Goal: Task Accomplishment & Management: Complete application form

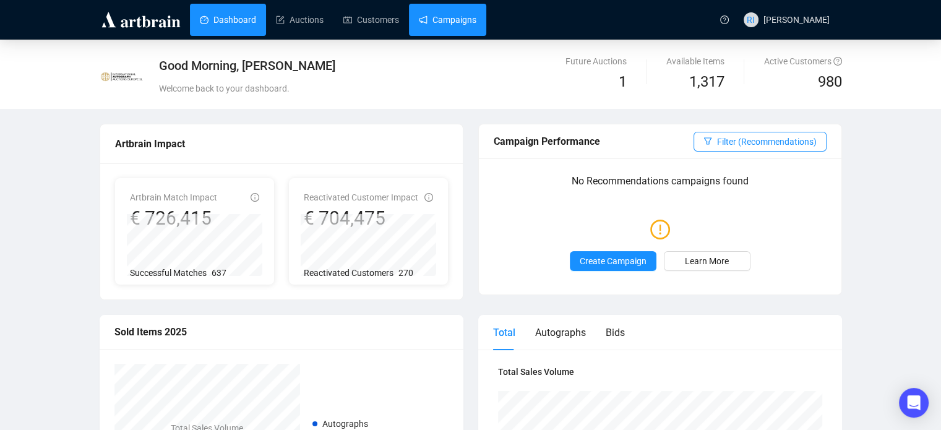
click at [458, 21] on link "Campaigns" at bounding box center [448, 20] width 58 height 32
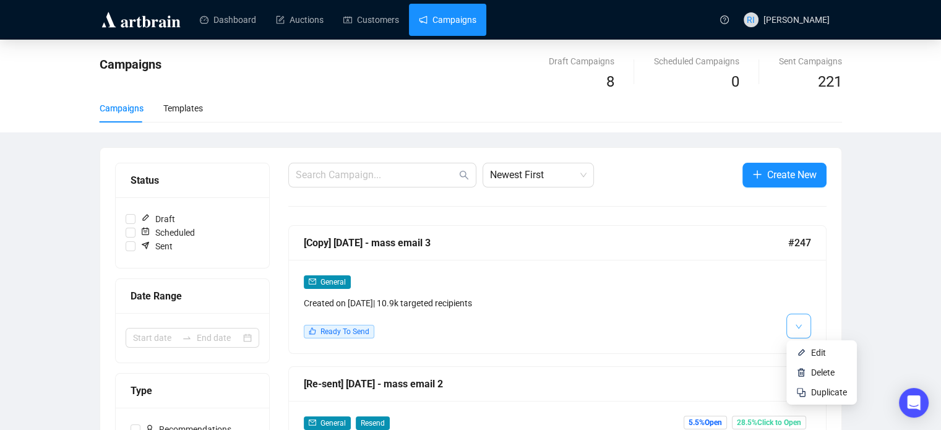
click at [802, 329] on button "button" at bounding box center [798, 326] width 25 height 25
click at [821, 356] on span "Edit" at bounding box center [818, 353] width 15 height 10
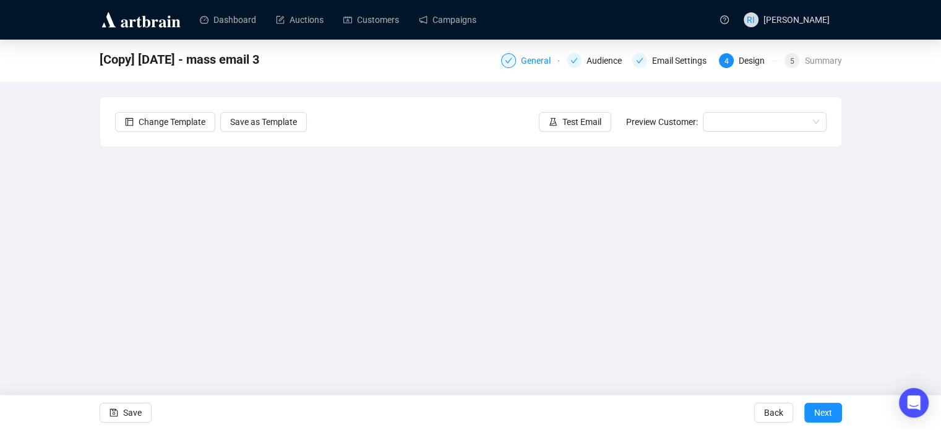
click at [532, 65] on div "General" at bounding box center [539, 60] width 37 height 15
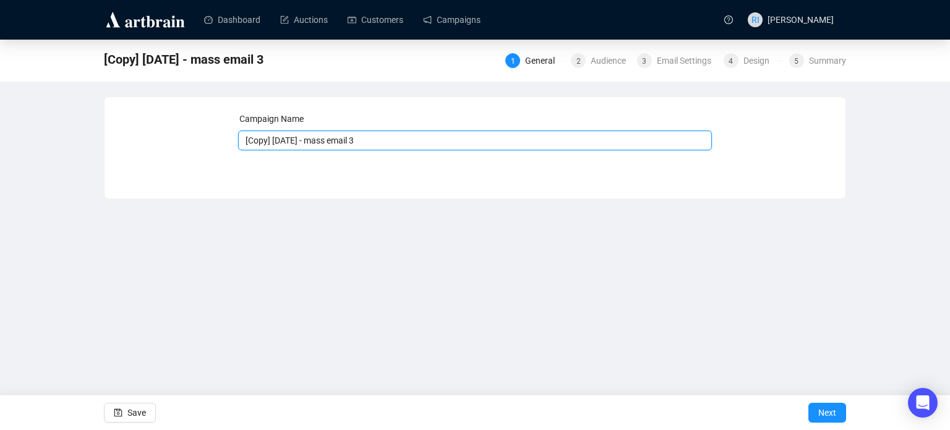
click at [272, 140] on input "[Copy] [DATE] - mass email 3" at bounding box center [475, 141] width 475 height 20
click at [361, 135] on input "[DATE] - mass email 3" at bounding box center [475, 141] width 475 height 20
click at [371, 140] on input "[DATE] - mass email 3" at bounding box center [475, 141] width 475 height 20
type input "[DATE] - mass email 4"
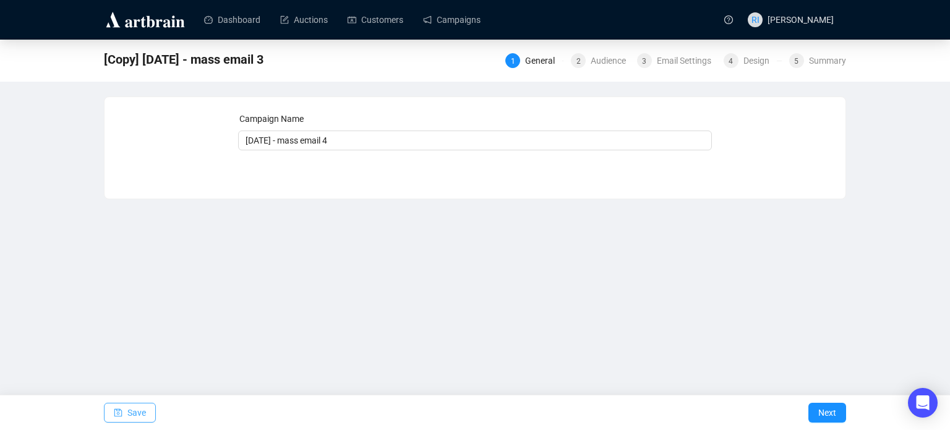
click at [123, 408] on button "Save" at bounding box center [130, 413] width 52 height 20
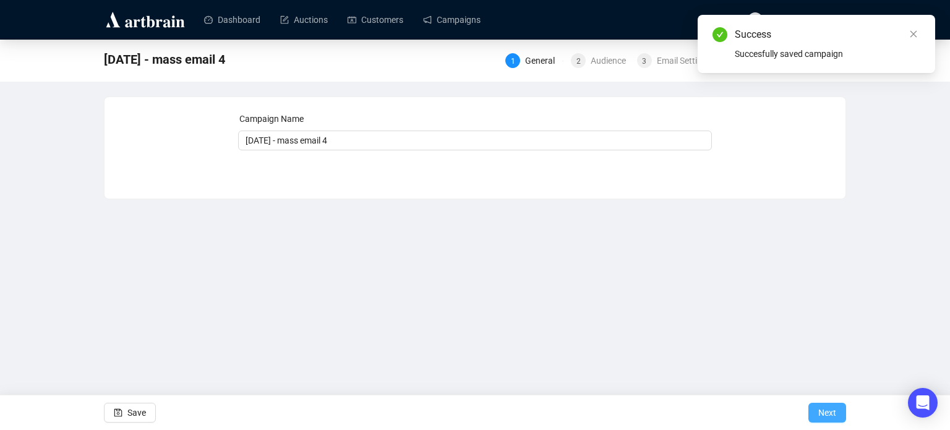
click at [827, 408] on span "Next" at bounding box center [828, 412] width 18 height 35
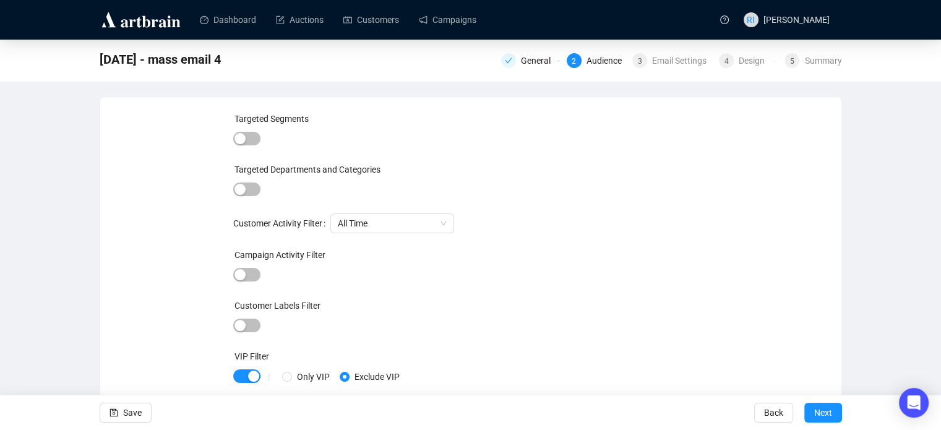
click at [827, 408] on span "Next" at bounding box center [823, 412] width 18 height 35
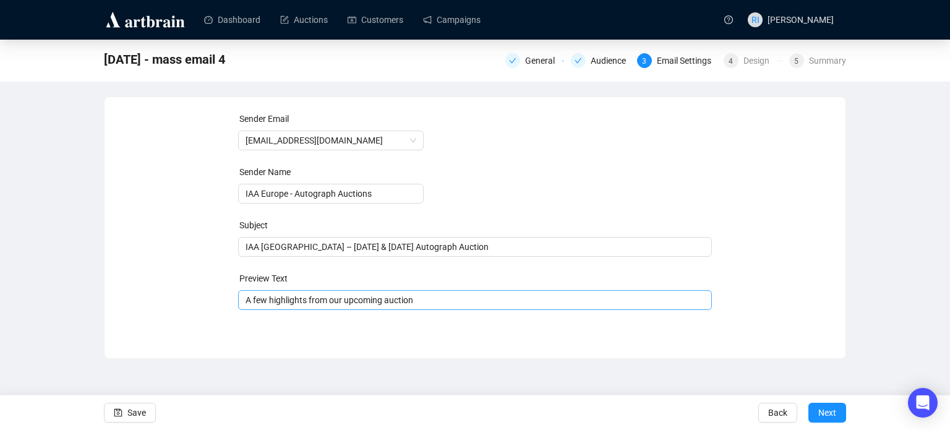
click at [387, 300] on span "A few highlights from our upcoming auction" at bounding box center [475, 300] width 475 height 10
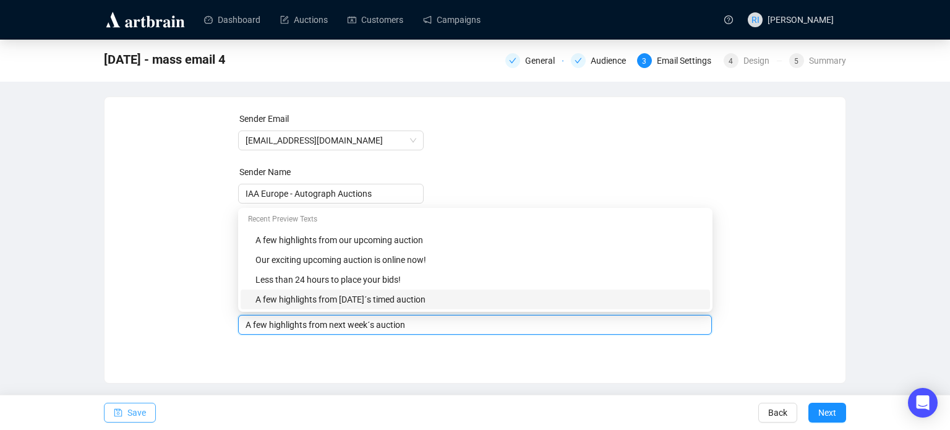
type input "A few highlights from next week´s auction"
click at [122, 418] on span "button" at bounding box center [118, 412] width 9 height 35
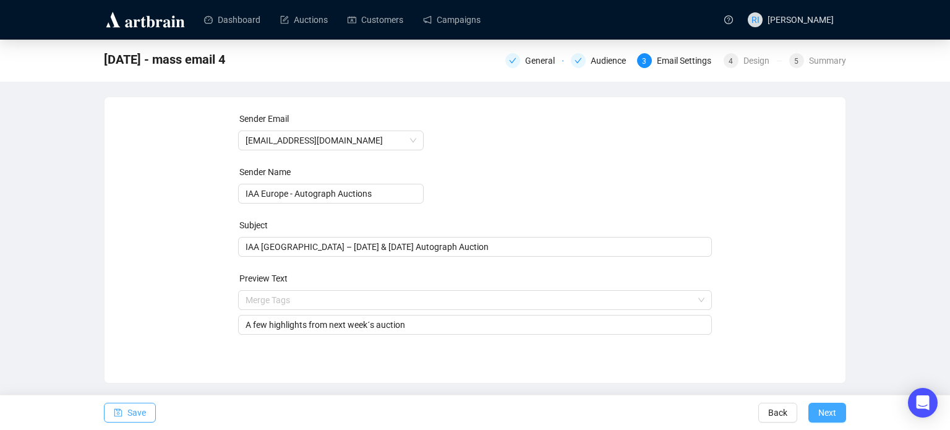
click at [820, 413] on span "Next" at bounding box center [828, 412] width 18 height 35
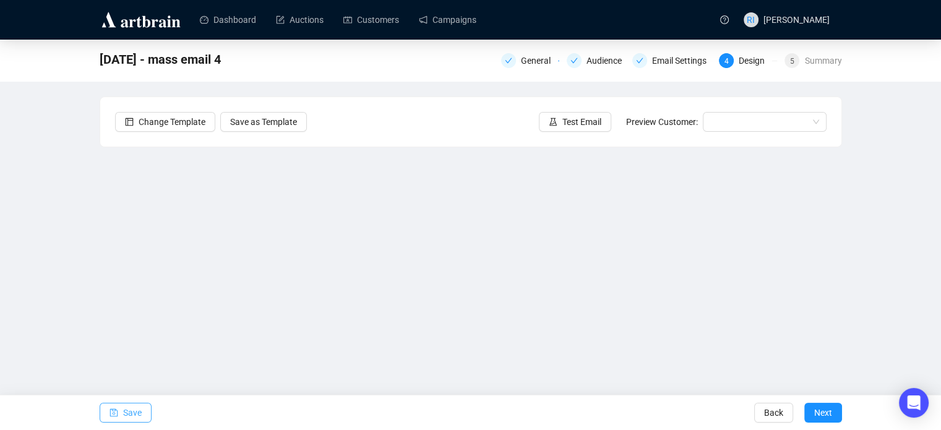
click at [119, 408] on button "Save" at bounding box center [126, 413] width 52 height 20
click at [124, 416] on span "Save" at bounding box center [132, 412] width 19 height 35
click at [132, 408] on span "Save" at bounding box center [132, 412] width 19 height 35
click at [129, 410] on span "Save" at bounding box center [132, 412] width 19 height 35
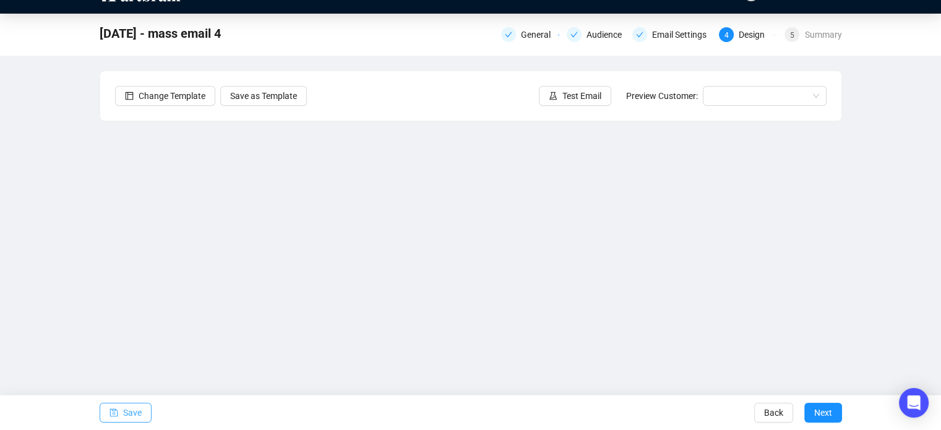
click at [135, 405] on span "Save" at bounding box center [132, 412] width 19 height 35
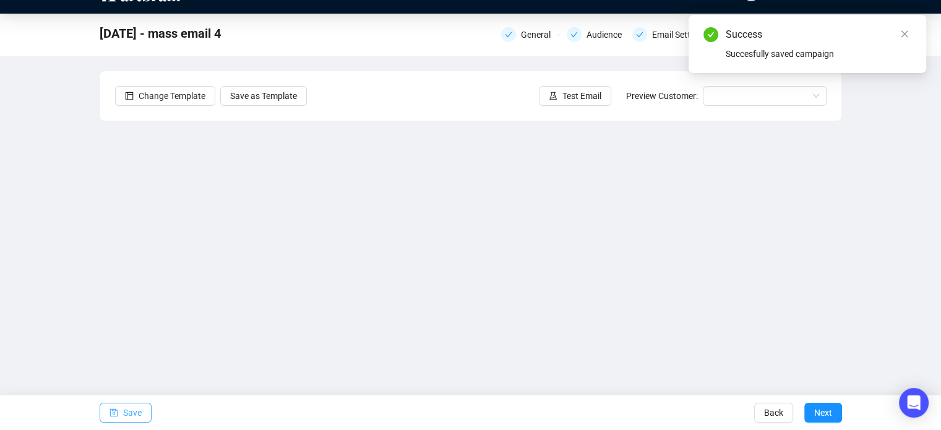
click at [129, 411] on span "Save" at bounding box center [132, 412] width 19 height 35
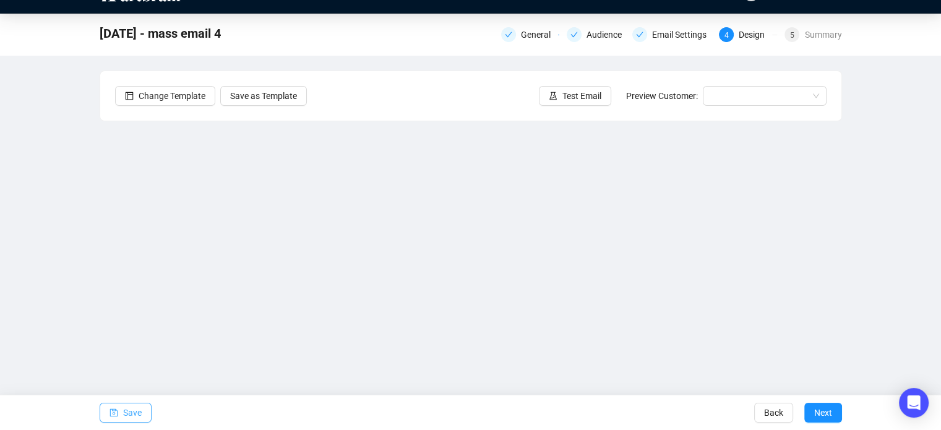
click at [124, 414] on span "Save" at bounding box center [132, 412] width 19 height 35
click at [118, 410] on button "Save" at bounding box center [126, 413] width 52 height 20
click at [557, 97] on icon "experiment" at bounding box center [553, 96] width 9 height 9
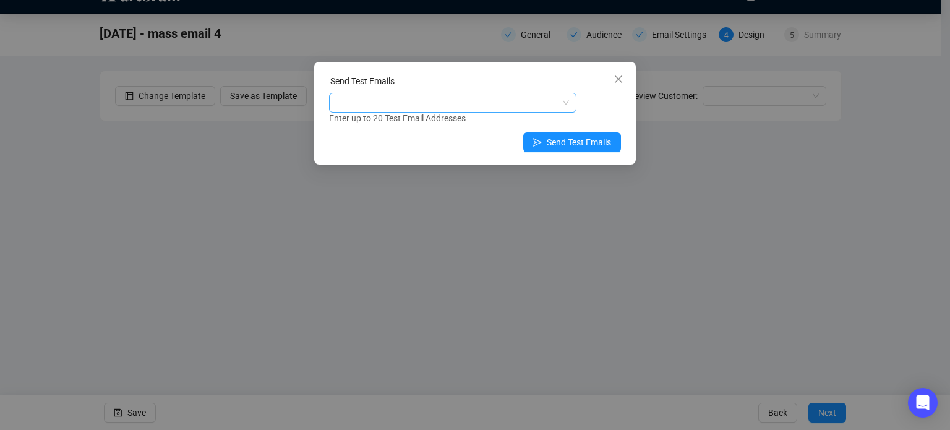
click at [337, 98] on input "search" at bounding box center [338, 102] width 2 height 15
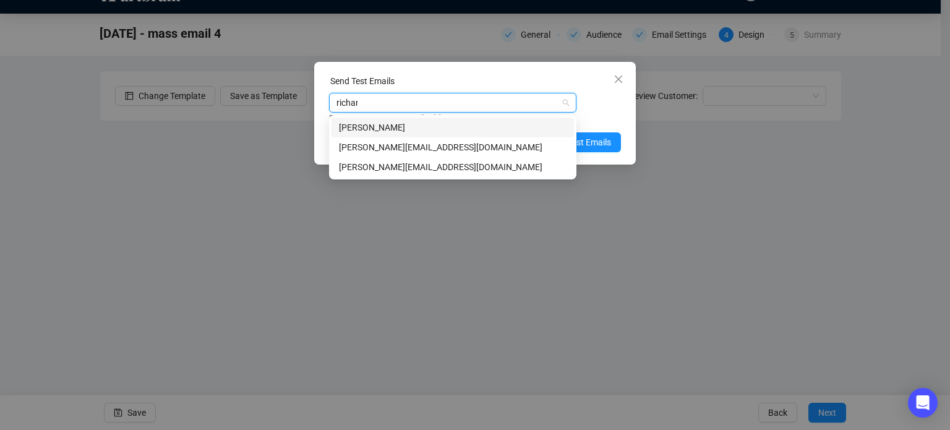
type input "[PERSON_NAME]"
click at [386, 166] on div "[PERSON_NAME][EMAIL_ADDRESS][DOMAIN_NAME]" at bounding box center [453, 167] width 228 height 14
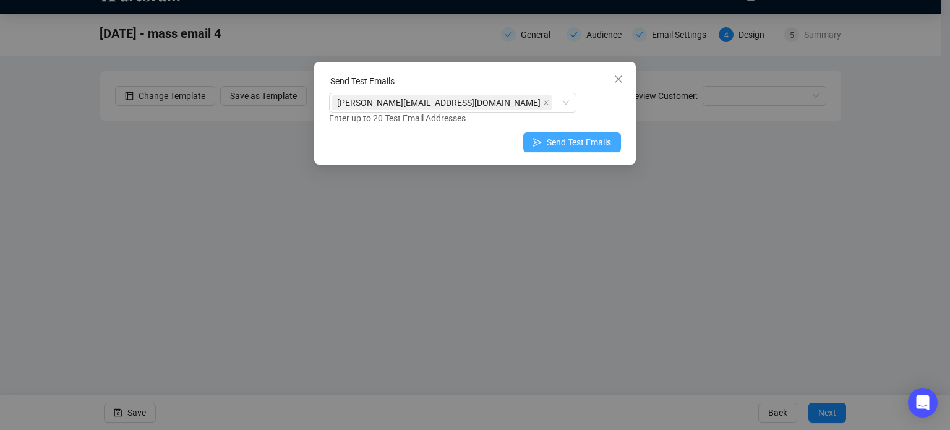
click at [608, 137] on span "Send Test Emails" at bounding box center [579, 142] width 64 height 14
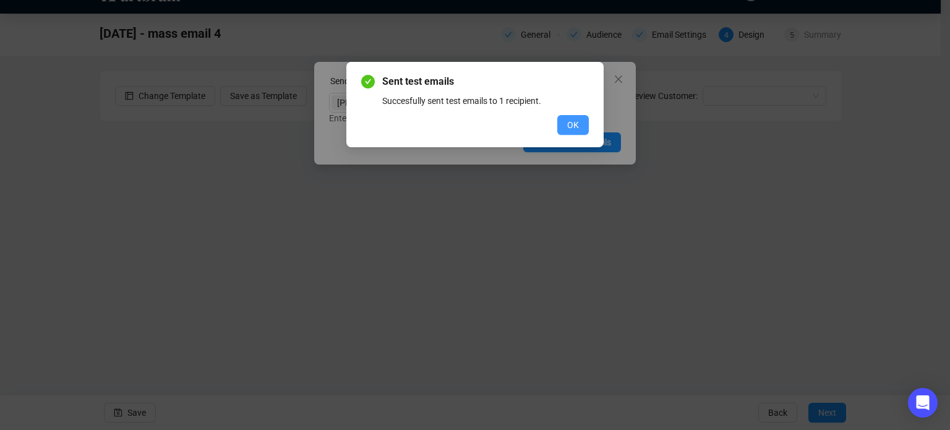
click at [574, 129] on span "OK" at bounding box center [573, 125] width 12 height 14
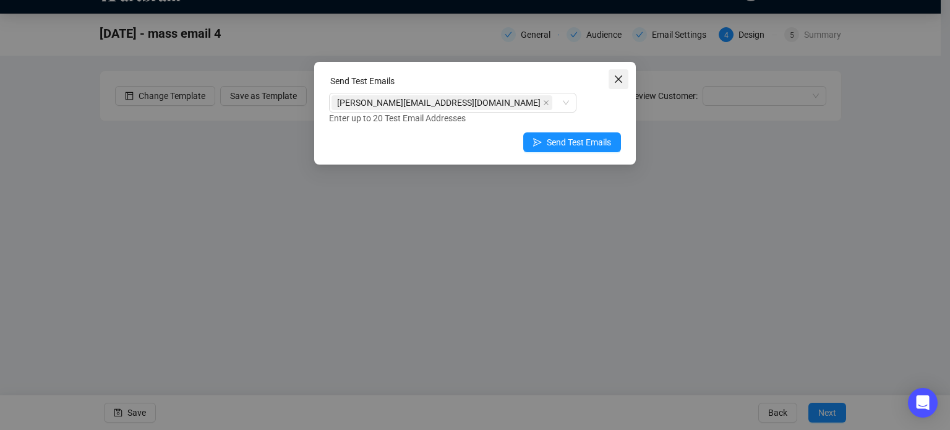
click at [619, 79] on icon "close" at bounding box center [618, 78] width 7 height 7
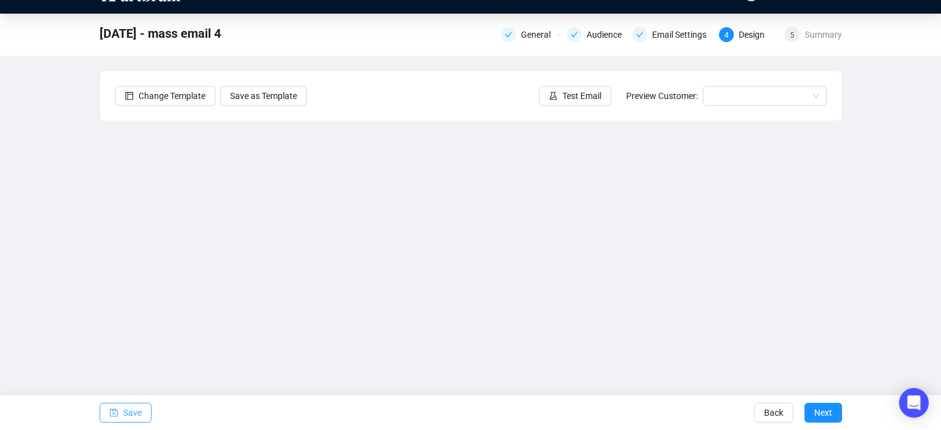
click at [128, 408] on span "Save" at bounding box center [132, 412] width 19 height 35
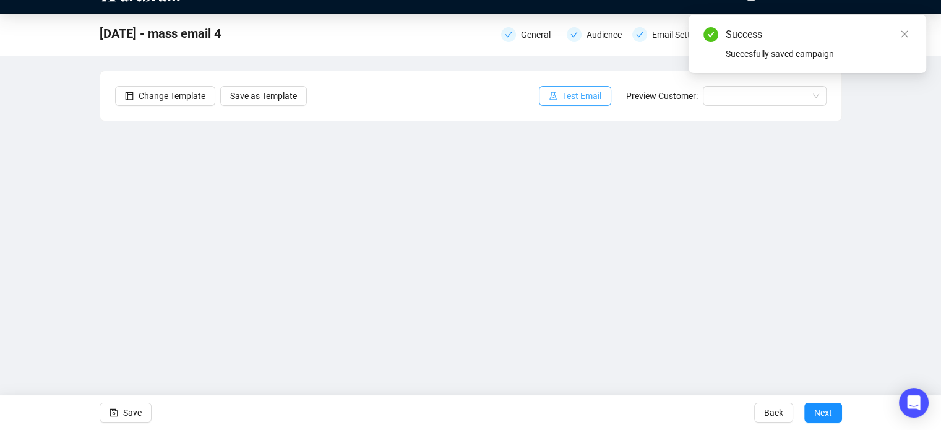
click at [582, 95] on span "Test Email" at bounding box center [581, 96] width 39 height 14
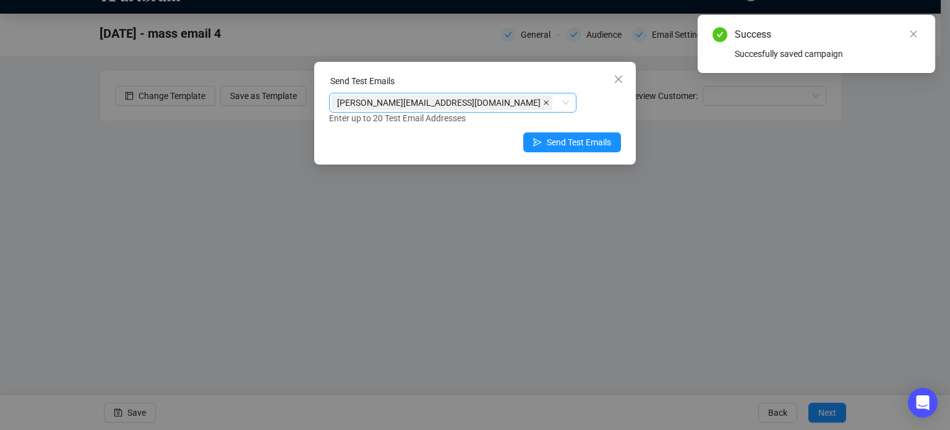
click at [543, 105] on icon "close" at bounding box center [546, 103] width 6 height 6
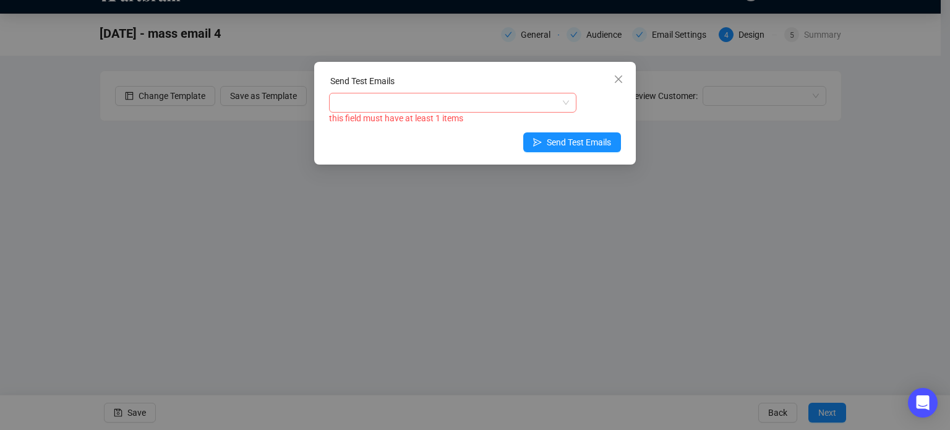
click at [348, 100] on div at bounding box center [447, 102] width 230 height 17
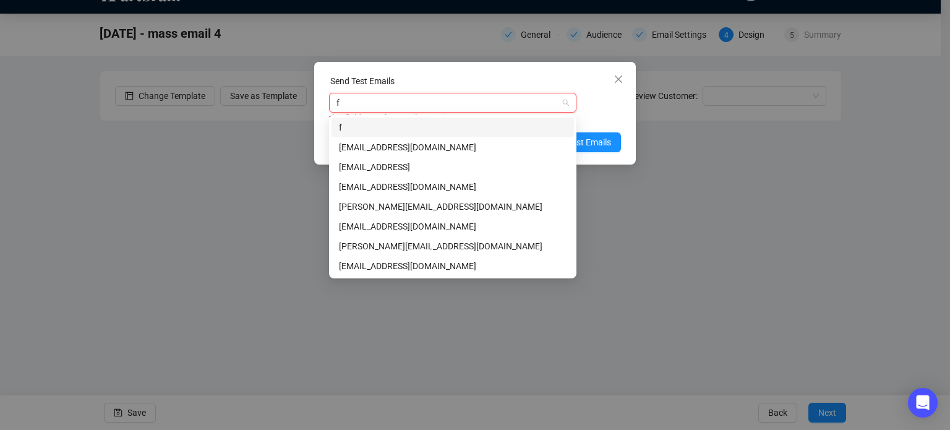
type input "fr"
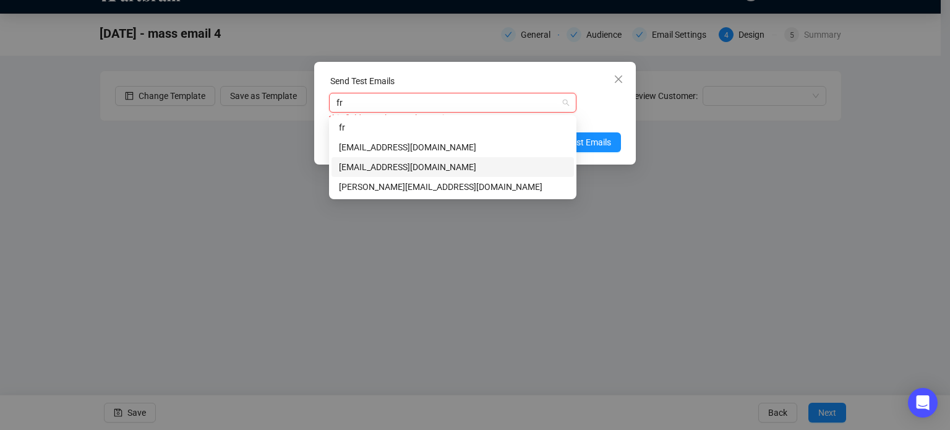
click at [384, 171] on div "[EMAIL_ADDRESS][DOMAIN_NAME]" at bounding box center [453, 167] width 228 height 14
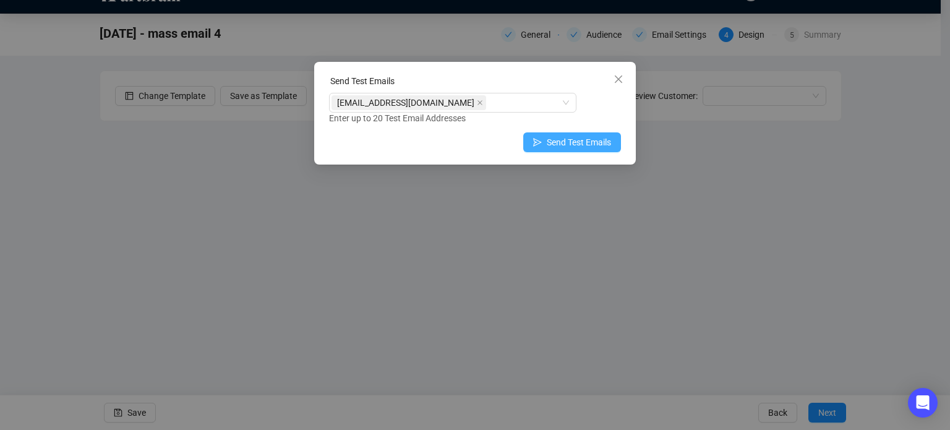
click at [612, 146] on button "Send Test Emails" at bounding box center [572, 142] width 98 height 20
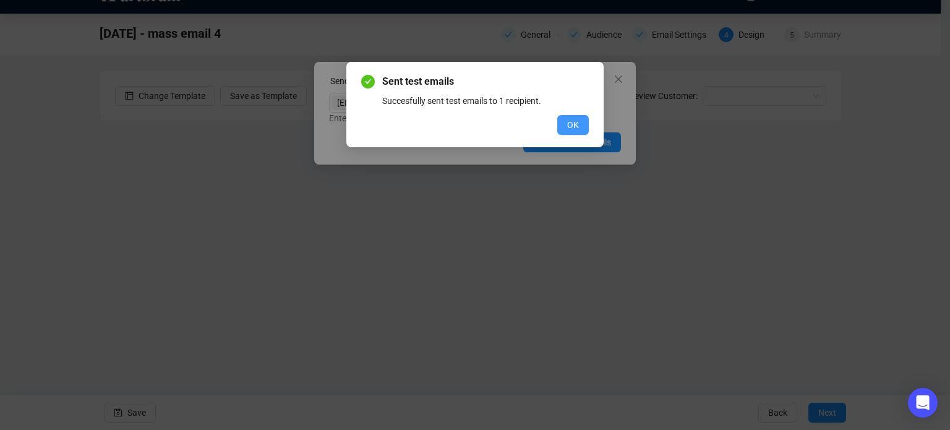
click at [565, 117] on button "OK" at bounding box center [573, 125] width 32 height 20
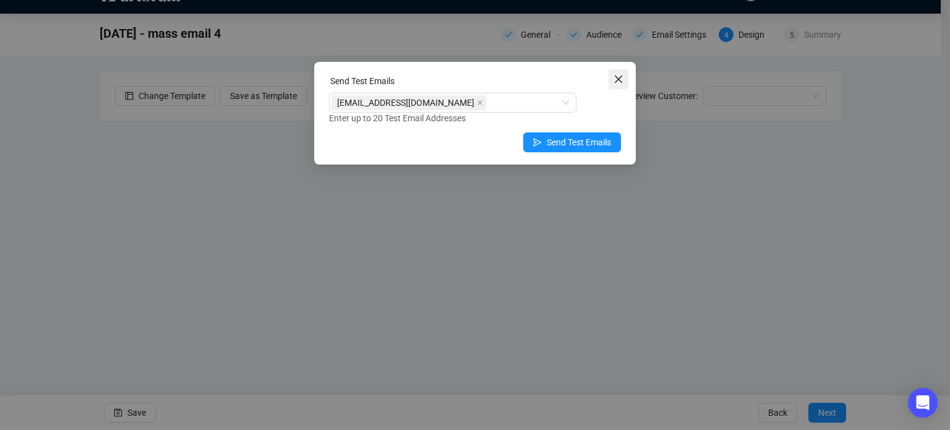
click at [614, 81] on icon "close" at bounding box center [619, 79] width 10 height 10
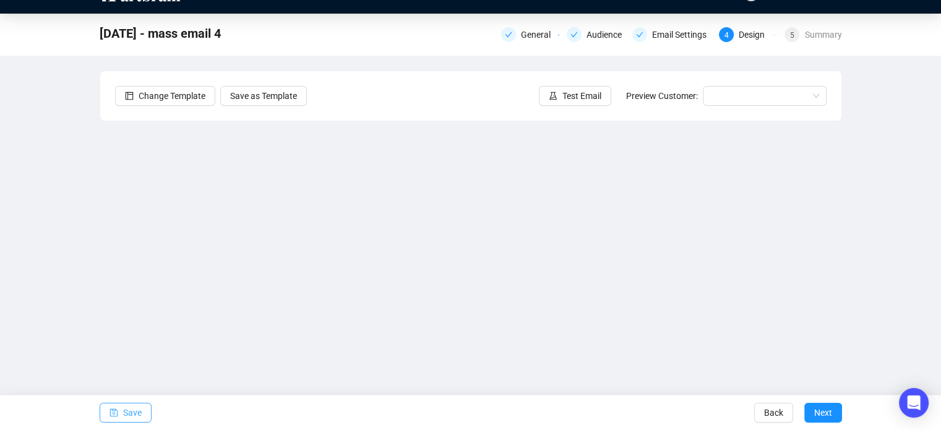
click at [135, 413] on span "Save" at bounding box center [132, 412] width 19 height 35
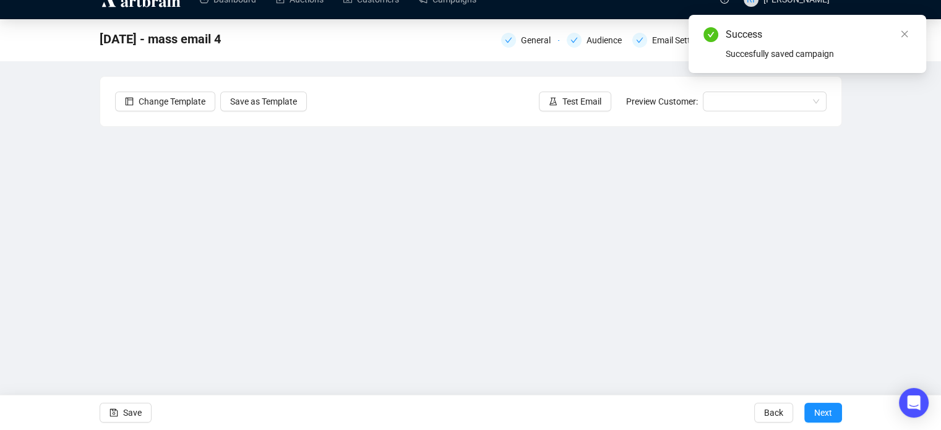
scroll to position [0, 0]
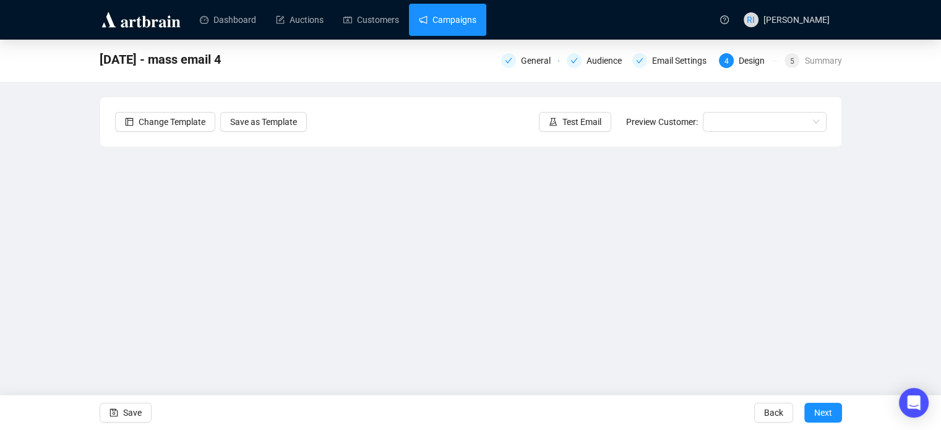
click at [441, 19] on link "Campaigns" at bounding box center [448, 20] width 58 height 32
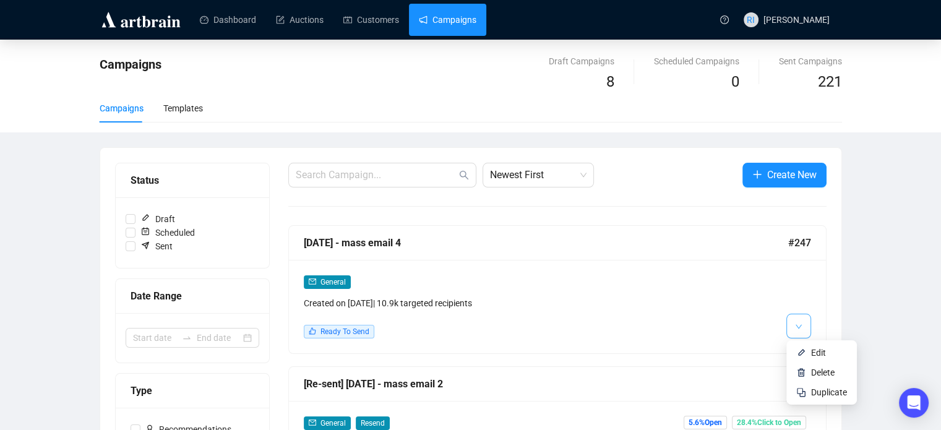
click at [796, 326] on icon "down" at bounding box center [798, 326] width 7 height 7
click at [818, 350] on span "Edit" at bounding box center [818, 353] width 15 height 10
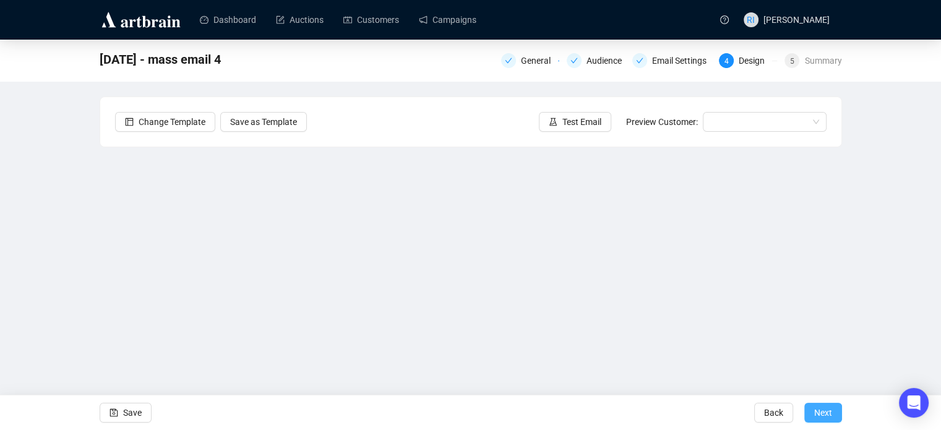
click at [822, 406] on span "Next" at bounding box center [823, 412] width 18 height 35
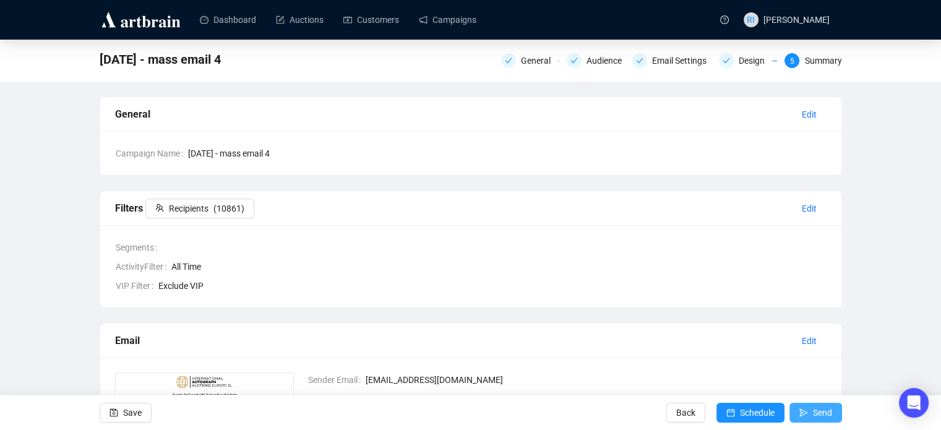
click at [819, 414] on span "Send" at bounding box center [822, 412] width 19 height 35
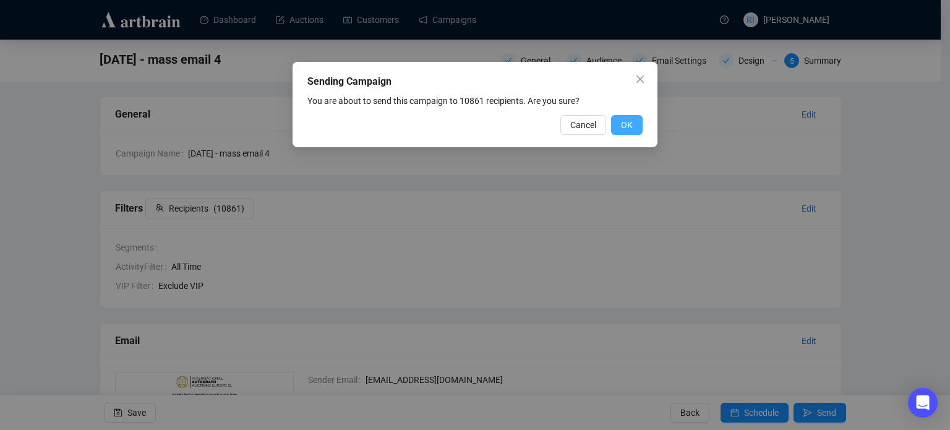
click at [634, 129] on button "OK" at bounding box center [627, 125] width 32 height 20
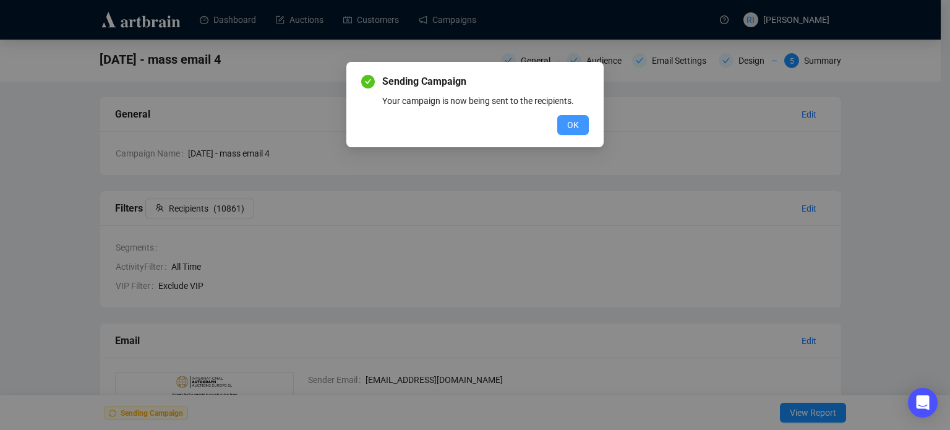
click at [570, 130] on span "OK" at bounding box center [573, 125] width 12 height 14
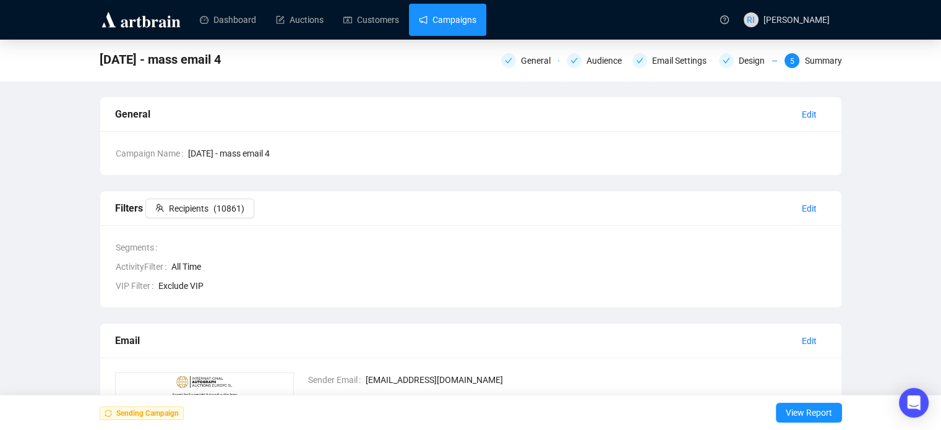
click at [462, 22] on link "Campaigns" at bounding box center [448, 20] width 58 height 32
